Goal: Register for event/course

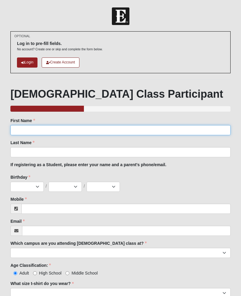
click at [80, 132] on input "First Name" at bounding box center [120, 130] width 220 height 10
type input "Brittney"
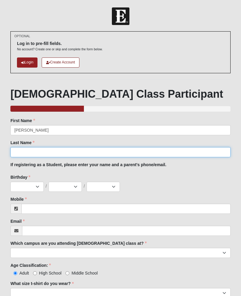
click at [34, 150] on input "Last Name" at bounding box center [120, 152] width 220 height 10
type input "Thompson"
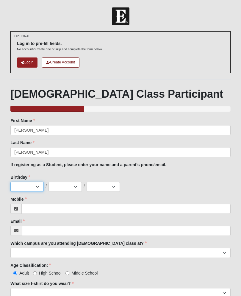
click at [23, 182] on select "Jan Feb Mar Apr May Jun Jul Aug Sep Oct Nov Dec" at bounding box center [26, 187] width 33 height 10
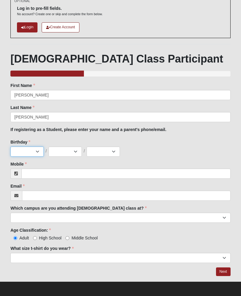
select select "11"
click at [61, 151] on select "1 2 3 4 5 6 7 8 9 10 11 12 13 14 15 16 17 18 19 20 21 22 23 24 25 26 27 28 29 3…" at bounding box center [65, 152] width 33 height 10
select select "9"
click at [105, 150] on select "2025 2024 2023 2022 2021 2020 2019 2018 2017 2016 2015 2014 2013 2012 2011 2010…" at bounding box center [103, 152] width 33 height 10
click at [107, 151] on select "2025 2024 2023 2022 2021 2020 2019 2018 2017 2016 2015 2014 2013 2012 2011 2010…" at bounding box center [103, 152] width 33 height 10
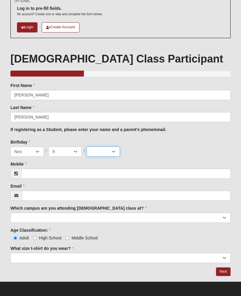
select select "1987"
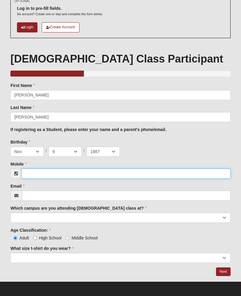
click at [51, 172] on input "Mobile" at bounding box center [125, 174] width 209 height 10
click at [48, 177] on input "912" at bounding box center [125, 174] width 209 height 10
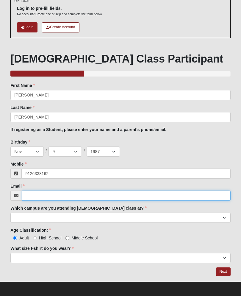
click at [40, 191] on input "Email" at bounding box center [126, 196] width 209 height 10
type input "(912) 633-8162"
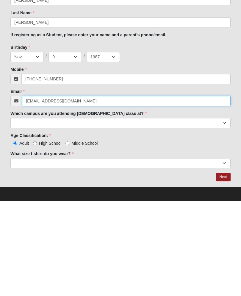
type input "georgiagurl87@icloud.com"
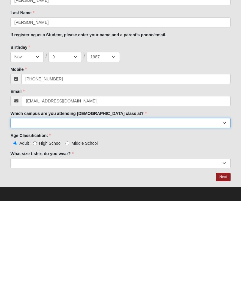
click at [84, 213] on select "Arlington Baymeadows Eleven22 Online Fleming Island Jesup Mandarin North Jax Or…" at bounding box center [120, 218] width 220 height 10
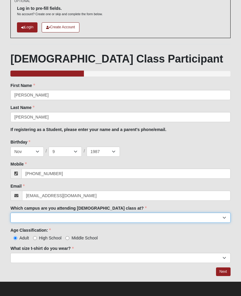
select select "12"
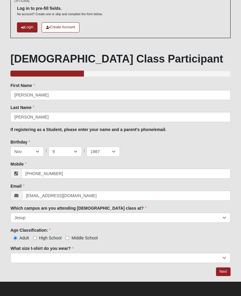
click at [119, 258] on select "Small Medium Large XL 2XL 3XL" at bounding box center [120, 258] width 220 height 10
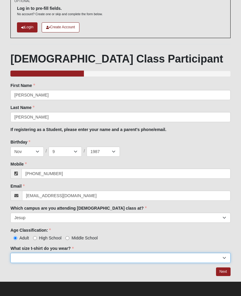
select select "Small"
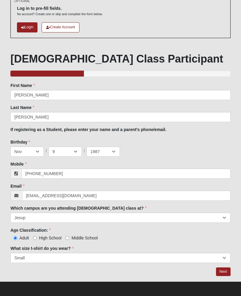
click at [222, 269] on link "Next" at bounding box center [223, 271] width 15 height 9
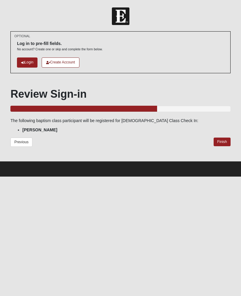
click at [221, 139] on link "Finish" at bounding box center [222, 142] width 17 height 9
